Goal: Information Seeking & Learning: Learn about a topic

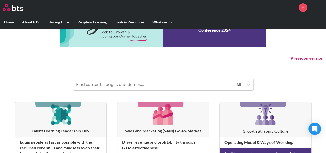
scroll to position [52, 0]
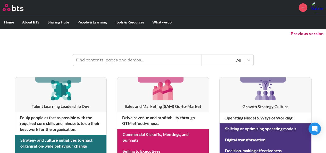
click at [97, 58] on input "text" at bounding box center [137, 59] width 129 height 11
type input "sales funnel"
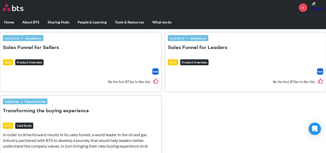
scroll to position [155, 0]
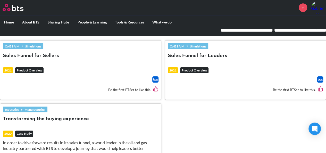
click at [34, 53] on button "Sales Funnel for Sellers" at bounding box center [31, 55] width 56 height 7
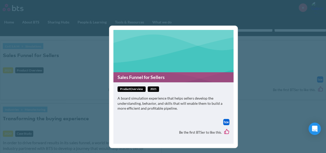
click at [143, 79] on link "Sales Funnel for Sellers" at bounding box center [173, 77] width 120 height 10
click at [253, 111] on div "Sales Funnel for Sellers productOverview 2021 A board simulation experience tha…" at bounding box center [163, 76] width 326 height 153
click at [91, 33] on div "Sales Funnel for Sellers productOverview 2021 A board simulation experience tha…" at bounding box center [163, 76] width 326 height 153
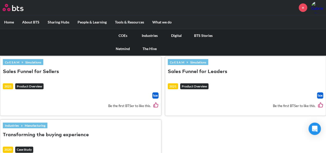
scroll to position [103, 0]
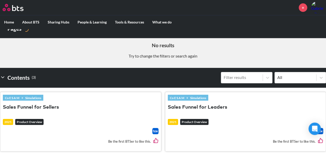
click at [192, 106] on button "Sales Funnel for Leaders" at bounding box center [197, 107] width 59 height 7
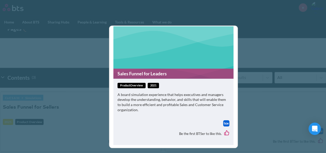
scroll to position [4, 0]
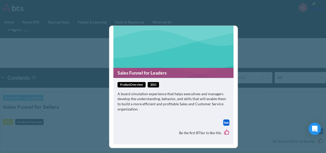
click at [267, 106] on div "Sales Funnel for Leaders productOverview 2021 A board simulation experience tha…" at bounding box center [163, 76] width 326 height 153
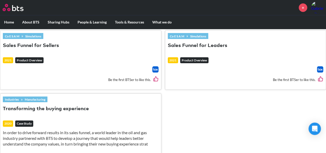
scroll to position [129, 0]
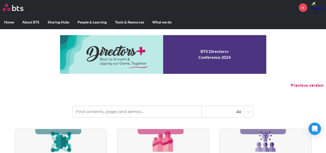
click at [120, 109] on input "text" at bounding box center [137, 111] width 129 height 11
type input "sales funnel"
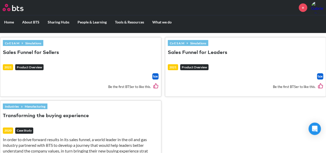
scroll to position [143, 0]
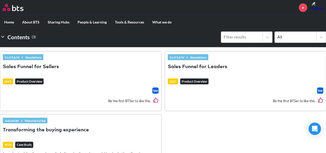
click at [32, 64] on button "Sales Funnel for Sellers" at bounding box center [31, 66] width 56 height 7
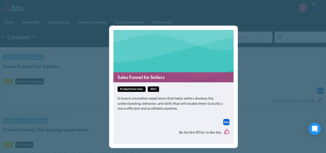
click at [252, 122] on div "Sales Funnel for Sellers productOverview 2021 A board simulation experience tha…" at bounding box center [163, 76] width 326 height 153
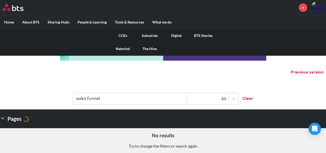
scroll to position [0, 0]
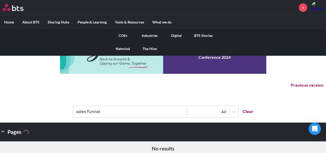
click at [177, 34] on link "Digital" at bounding box center [176, 35] width 27 height 13
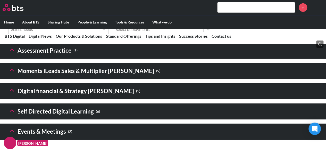
scroll to position [771, 0]
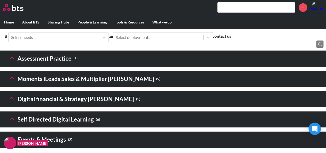
click at [12, 59] on polyline at bounding box center [12, 58] width 4 height 2
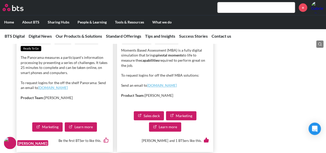
scroll to position [1183, 0]
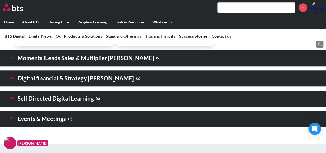
click at [11, 58] on polyline at bounding box center [12, 57] width 4 height 2
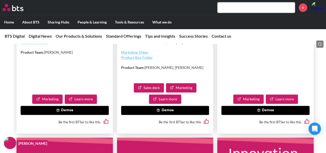
scroll to position [1338, 0]
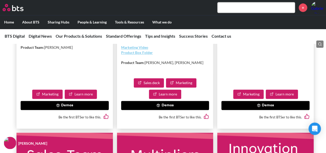
click at [262, 110] on button "Demos" at bounding box center [265, 105] width 88 height 9
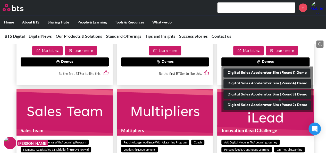
scroll to position [1389, 0]
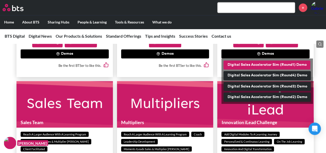
drag, startPoint x: 249, startPoint y: 87, endPoint x: 273, endPoint y: 87, distance: 23.4
click at [273, 70] on button "Digital Sales Accelerator Sim (Round1) Demo" at bounding box center [266, 64] width 87 height 9
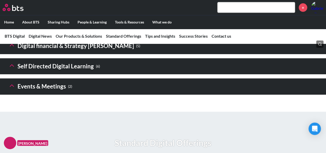
scroll to position [824, 0]
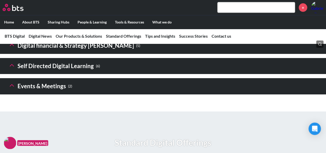
click at [13, 48] on icon at bounding box center [11, 44] width 7 height 7
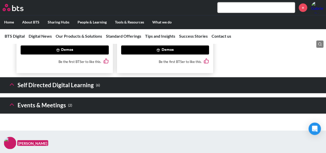
scroll to position [1288, 0]
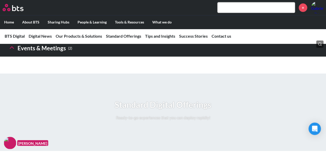
click at [11, 51] on icon at bounding box center [11, 47] width 7 height 7
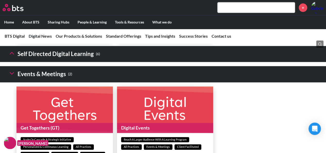
click at [11, 54] on polyline at bounding box center [12, 53] width 4 height 2
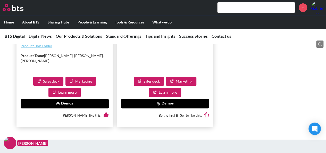
scroll to position [2112, 0]
